Goal: Task Accomplishment & Management: Manage account settings

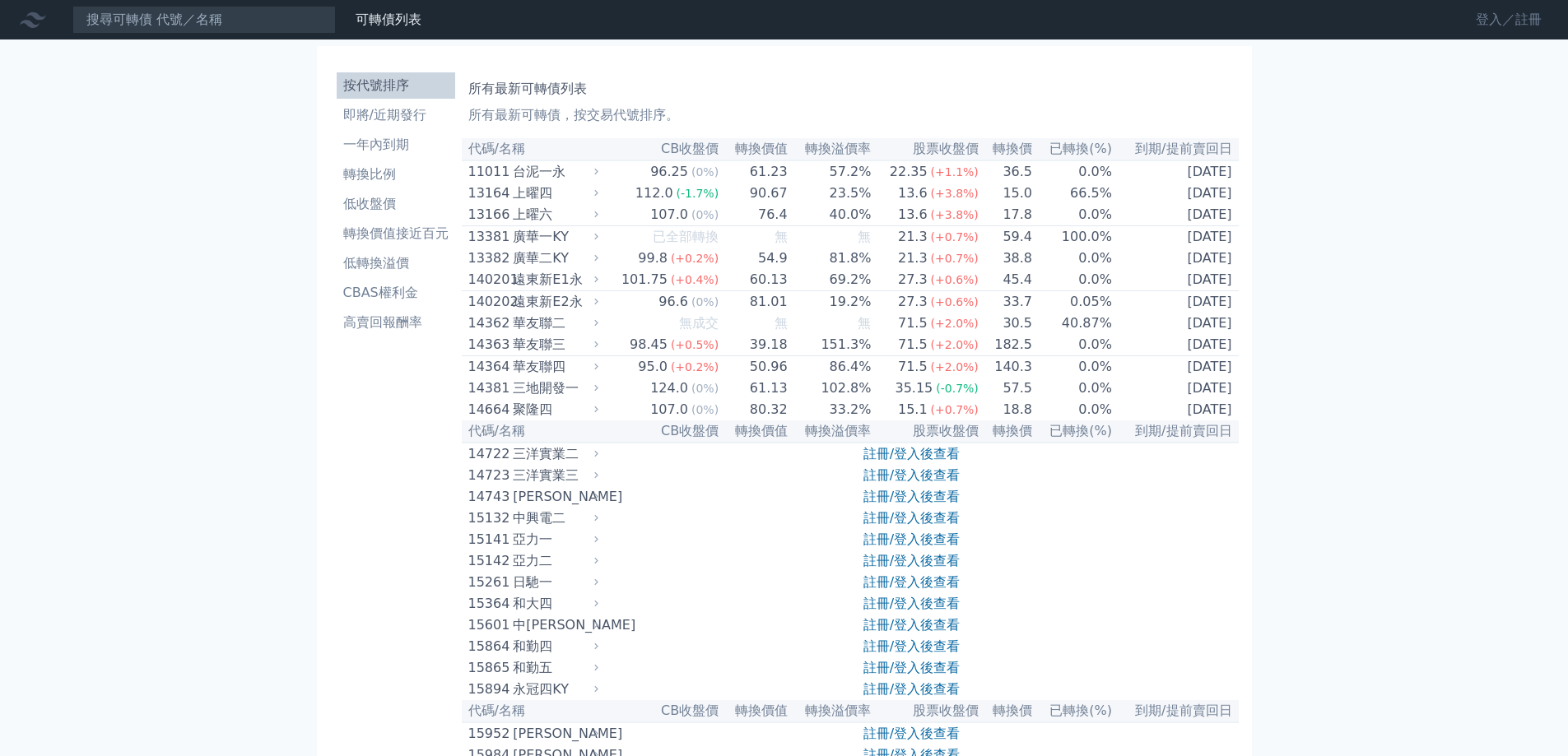
click at [1483, 17] on link "登入／註冊" at bounding box center [1508, 20] width 93 height 26
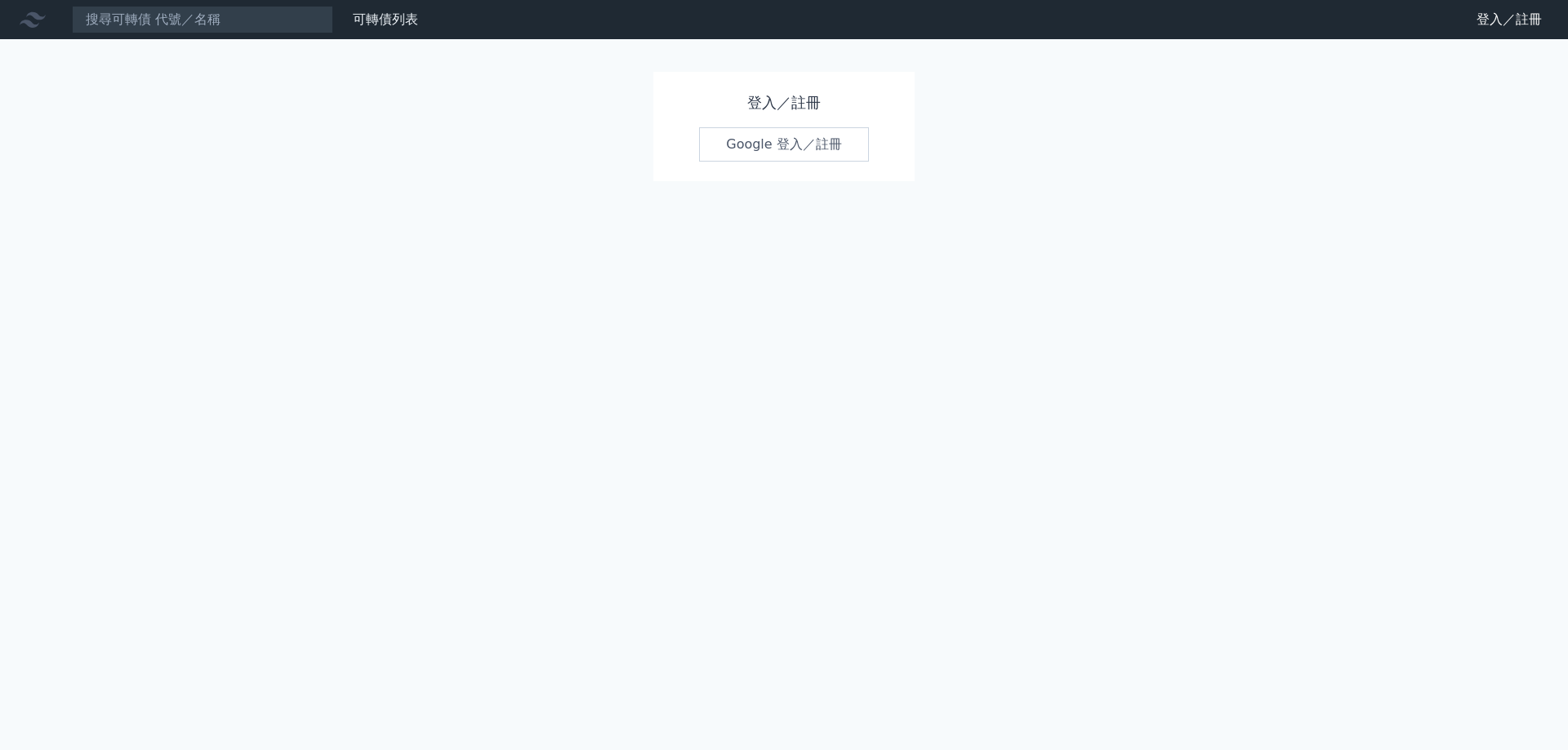
click at [789, 134] on link "Google 登入／註冊" at bounding box center [784, 144] width 170 height 35
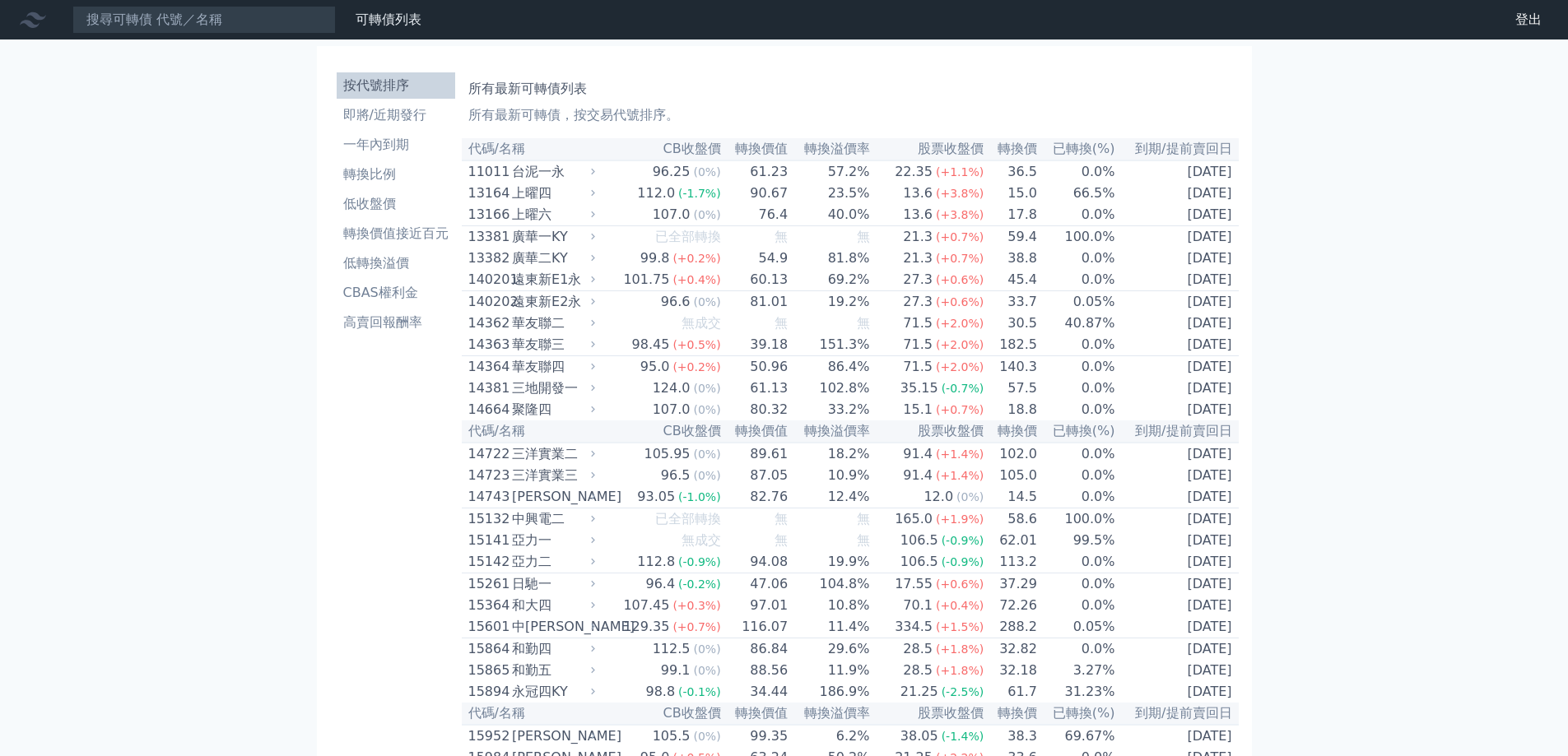
drag, startPoint x: 1458, startPoint y: 1, endPoint x: 1045, endPoint y: 89, distance: 422.3
click at [1045, 89] on h1 "所有最新可轉債列表" at bounding box center [851, 89] width 764 height 20
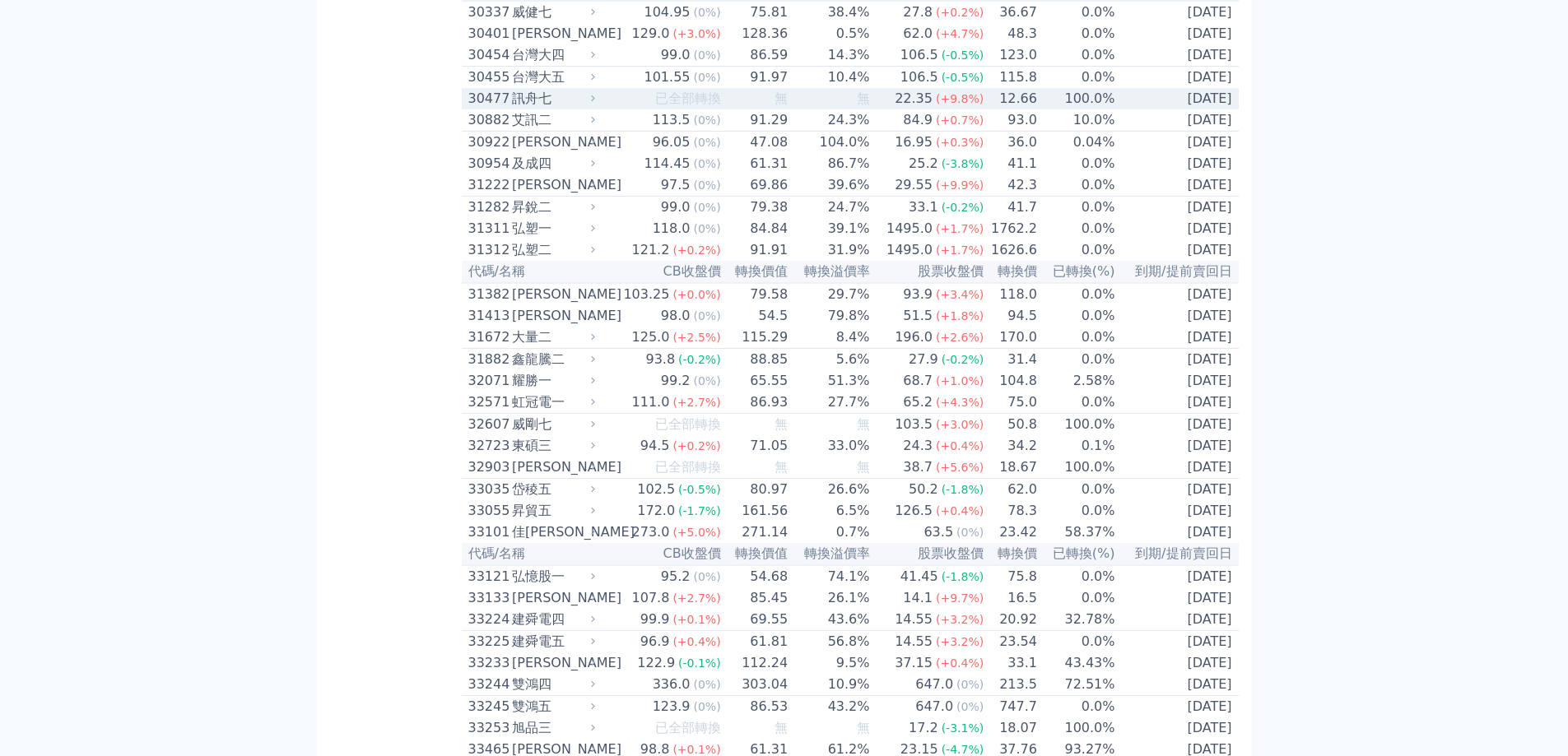
scroll to position [2469, 0]
